Goal: Navigation & Orientation: Find specific page/section

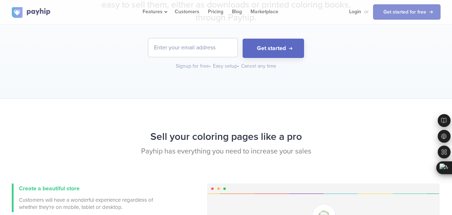
scroll to position [322, 0]
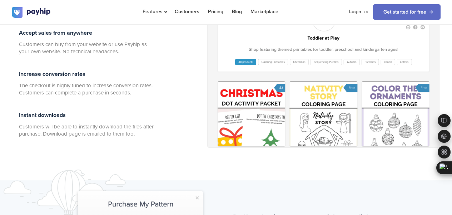
click at [398, 124] on div at bounding box center [324, 72] width 232 height 150
click at [268, 117] on div at bounding box center [324, 72] width 232 height 150
click at [263, 118] on div at bounding box center [324, 72] width 232 height 150
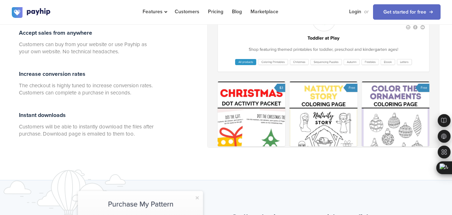
click at [337, 110] on div at bounding box center [324, 72] width 232 height 150
drag, startPoint x: 326, startPoint y: 109, endPoint x: 319, endPoint y: 120, distance: 13.8
click at [319, 120] on div at bounding box center [324, 72] width 232 height 150
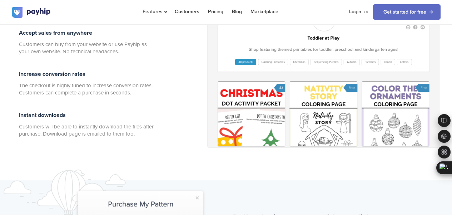
click at [384, 123] on div at bounding box center [324, 72] width 232 height 150
click at [429, 83] on div at bounding box center [324, 72] width 232 height 150
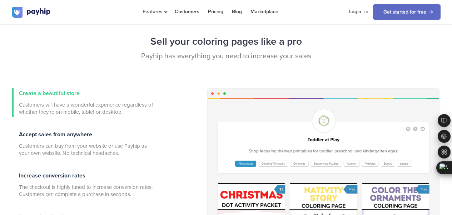
scroll to position [193, 0]
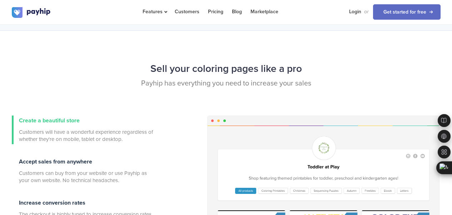
click at [328, 147] on div at bounding box center [324, 200] width 232 height 150
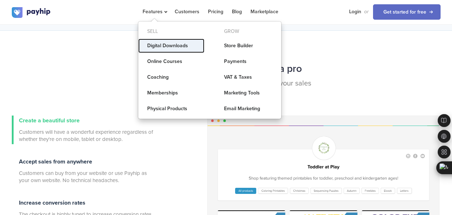
click at [173, 45] on link "Digital Downloads" at bounding box center [171, 46] width 66 height 14
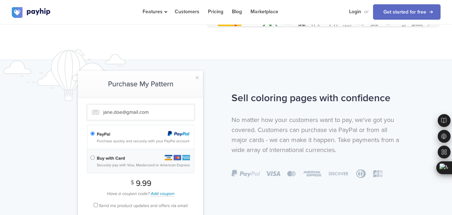
scroll to position [515, 0]
